Goal: Navigation & Orientation: Find specific page/section

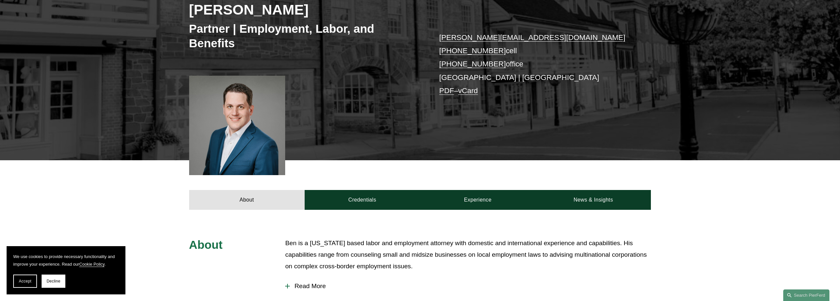
scroll to position [113, 0]
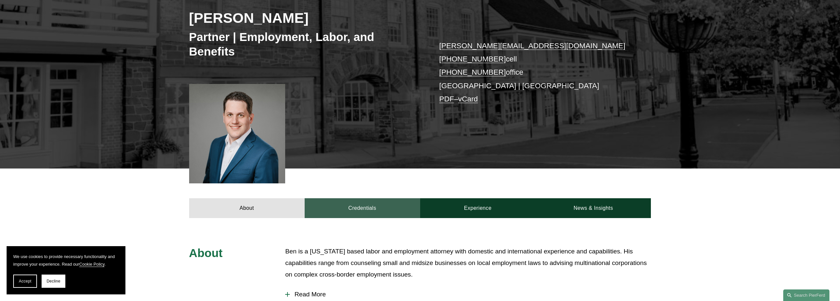
click at [335, 203] on link "Credentials" at bounding box center [363, 208] width 116 height 20
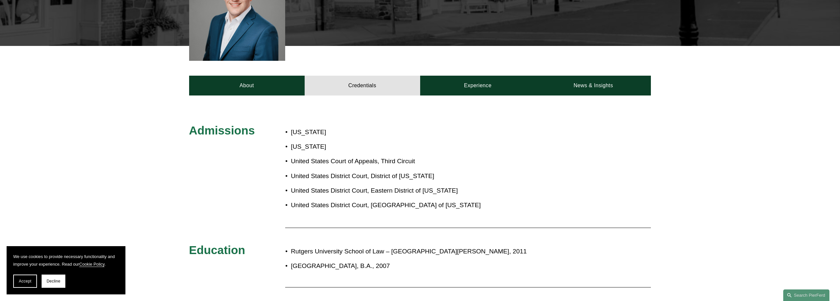
scroll to position [212, 0]
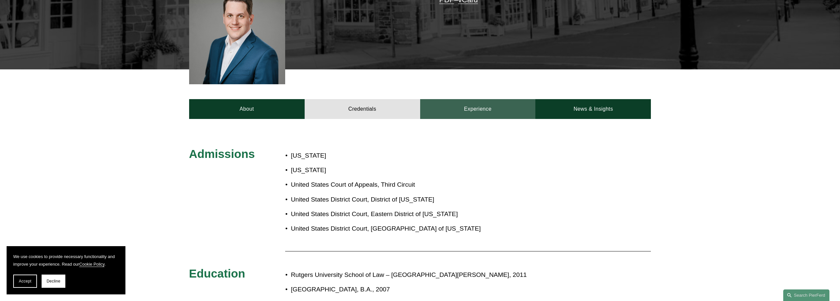
click at [455, 119] on link "Experience" at bounding box center [478, 109] width 116 height 20
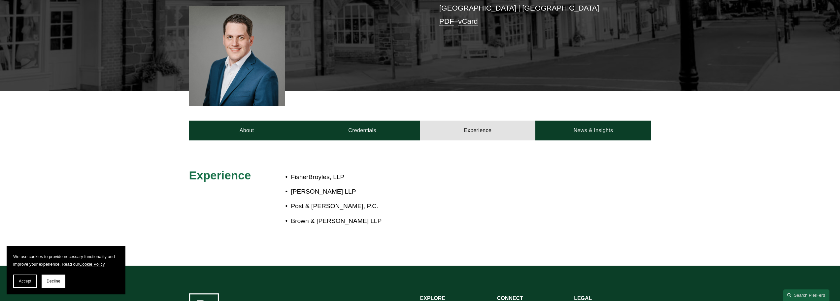
scroll to position [179, 0]
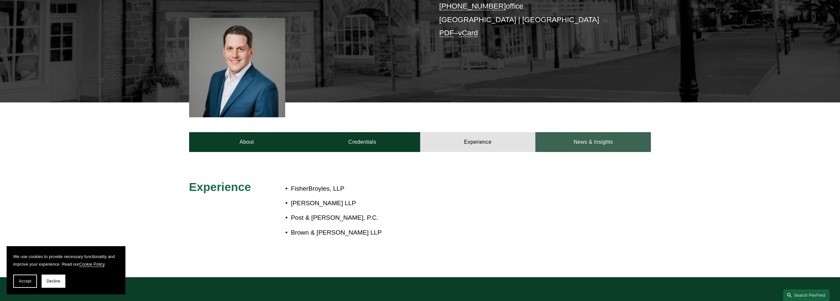
click at [605, 148] on link "News & Insights" at bounding box center [593, 142] width 116 height 20
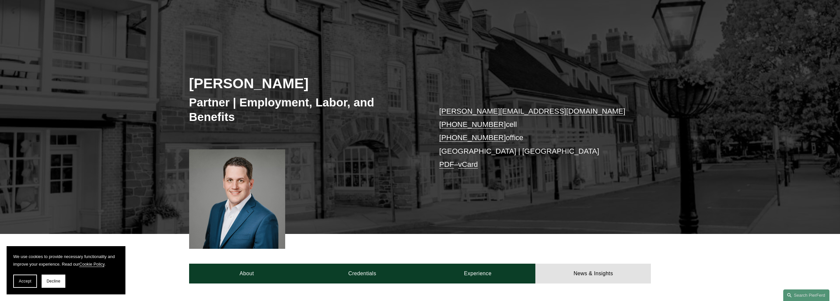
scroll to position [0, 0]
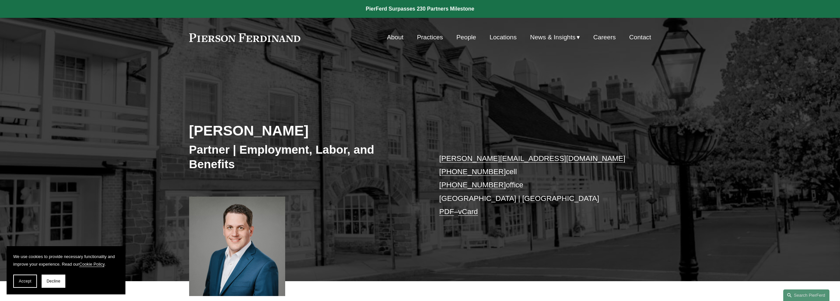
click at [462, 37] on link "People" at bounding box center [467, 37] width 20 height 13
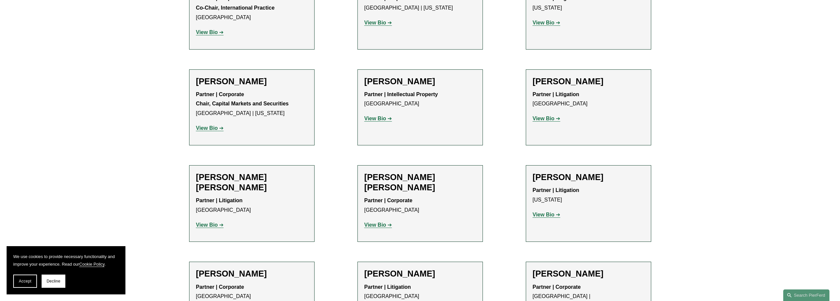
scroll to position [4622, 0]
